Goal: Information Seeking & Learning: Learn about a topic

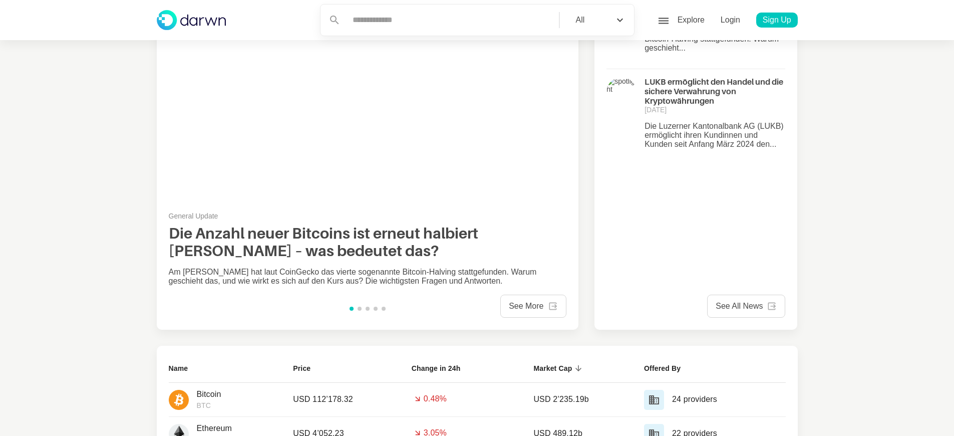
click at [725, 62] on div "face6 Profile" at bounding box center [735, 68] width 109 height 16
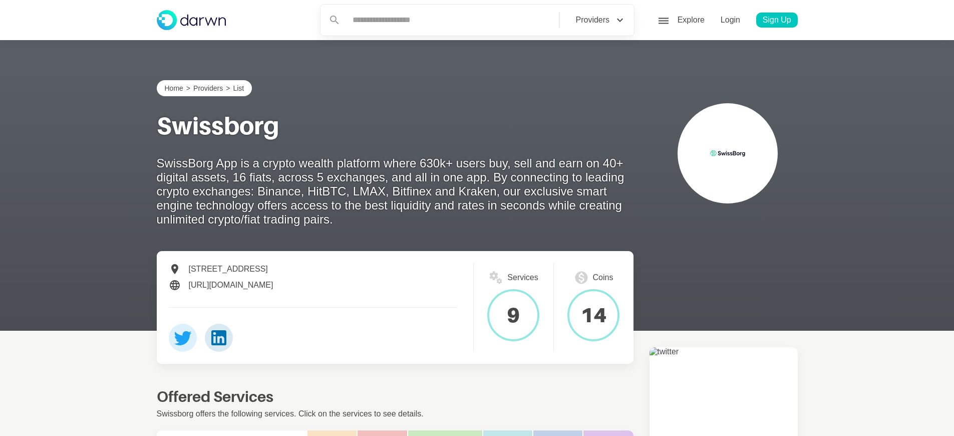
click at [725, 62] on div "face6 Profile" at bounding box center [735, 68] width 109 height 16
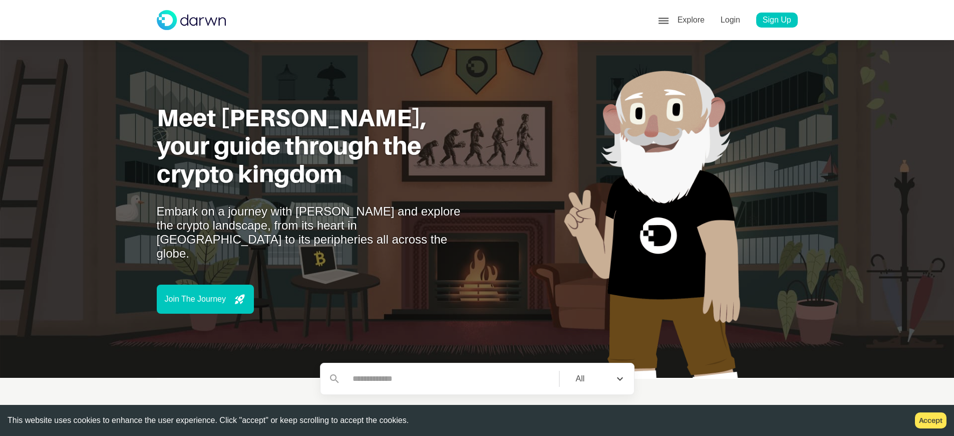
click at [725, 62] on div "face6 Profile" at bounding box center [735, 68] width 109 height 16
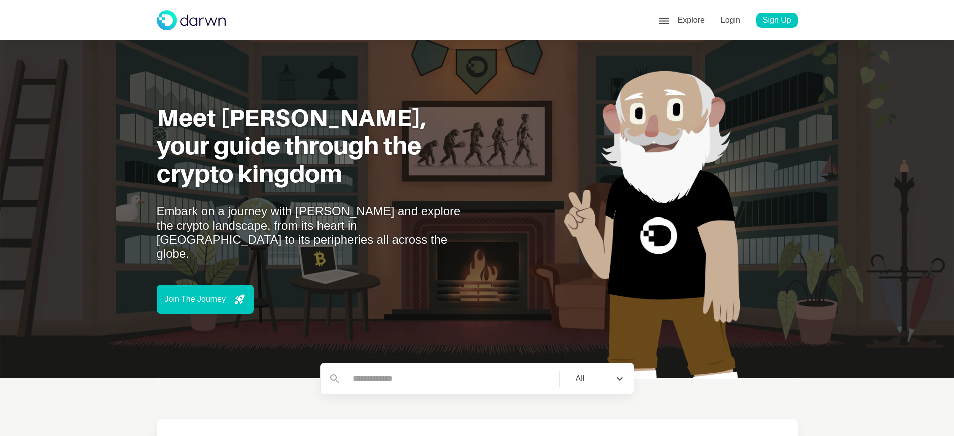
scroll to position [62, 0]
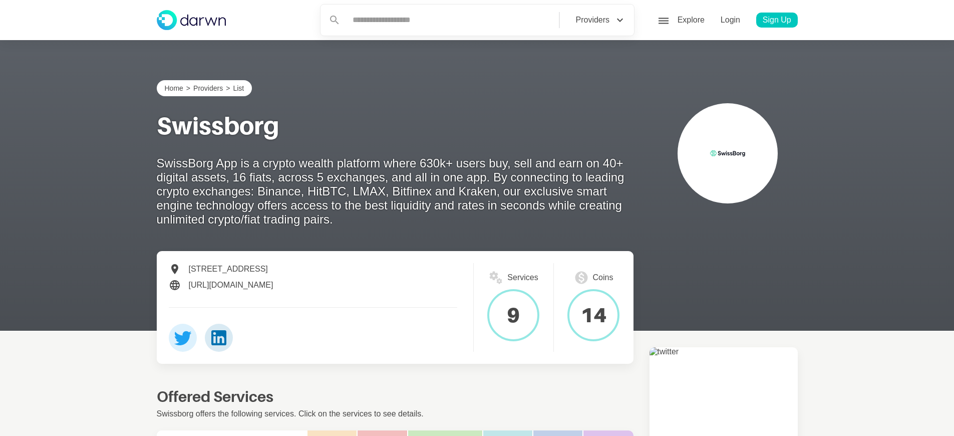
scroll to position [62, 0]
click at [777, 20] on p "Sign Up" at bounding box center [777, 21] width 42 height 16
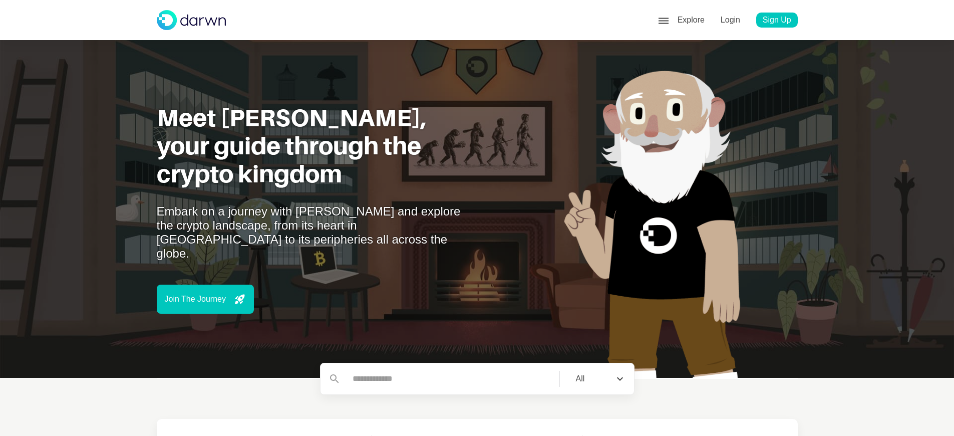
scroll to position [63, 0]
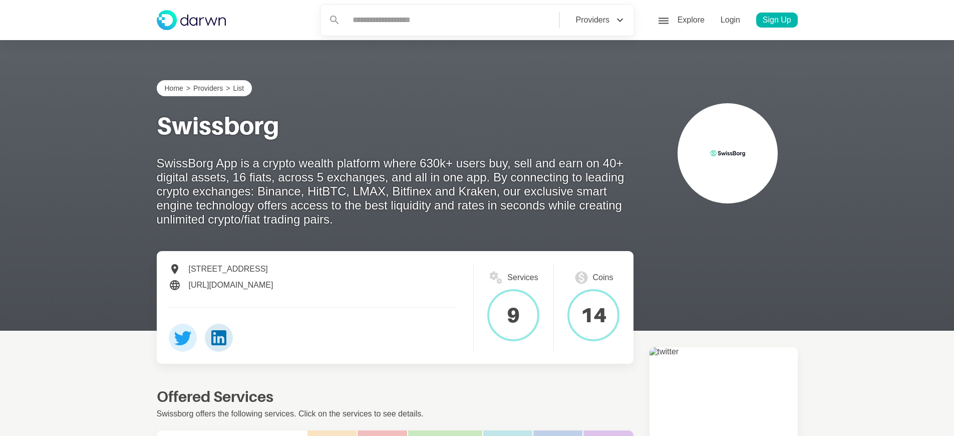
click at [777, 20] on p "Sign Up" at bounding box center [777, 21] width 42 height 16
